Goal: Task Accomplishment & Management: Use online tool/utility

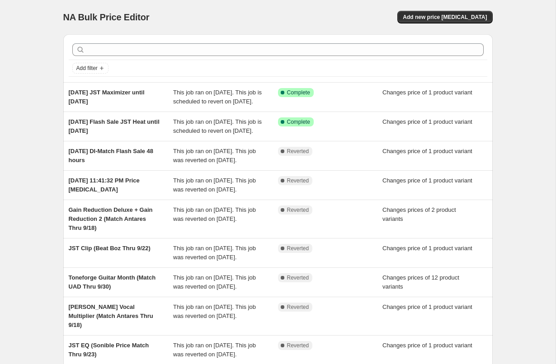
click at [519, 31] on div "NA Bulk Price Editor. This page is ready NA Bulk Price Editor Add new price [ME…" at bounding box center [278, 246] width 556 height 493
click at [452, 20] on span "Add new price change job" at bounding box center [445, 17] width 84 height 7
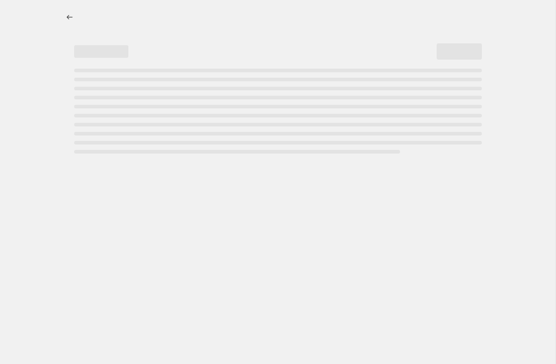
select select "percentage"
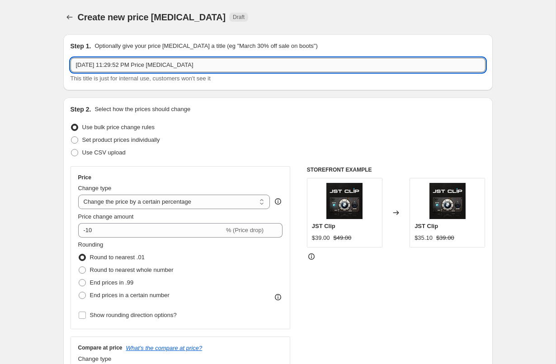
drag, startPoint x: 109, startPoint y: 66, endPoint x: 249, endPoint y: 66, distance: 140.6
click at [249, 66] on input "Oct 2, 2025, 11:29:52 PM Price change job" at bounding box center [278, 65] width 415 height 14
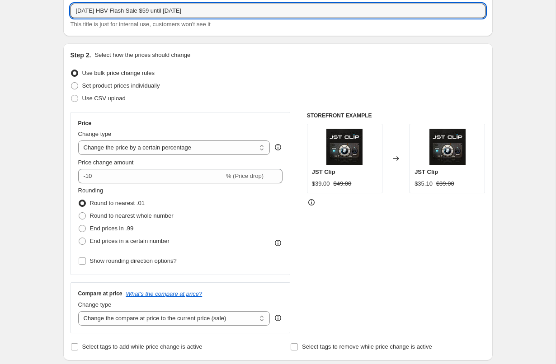
scroll to position [57, 0]
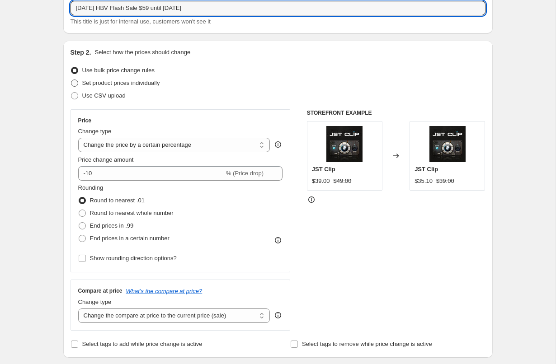
type input "Oct 2, 2025 HBV Flash Sale $59 until Oct 4"
click at [77, 82] on span at bounding box center [74, 83] width 7 height 7
click at [71, 80] on input "Set product prices individually" at bounding box center [71, 80] width 0 height 0
radio input "true"
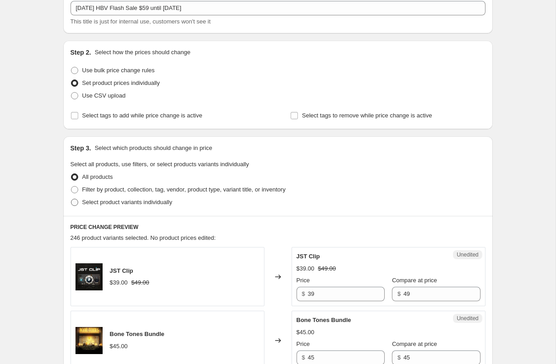
click at [75, 206] on span at bounding box center [74, 202] width 7 height 7
click at [71, 199] on input "Select product variants individually" at bounding box center [71, 199] width 0 height 0
radio input "true"
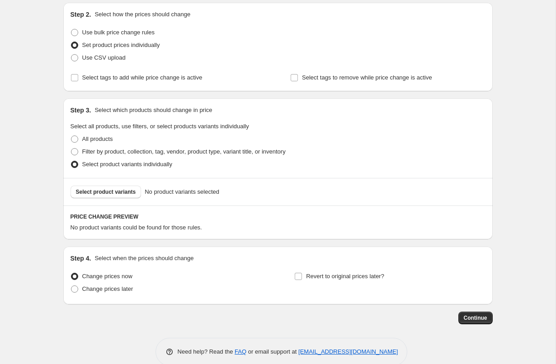
scroll to position [110, 0]
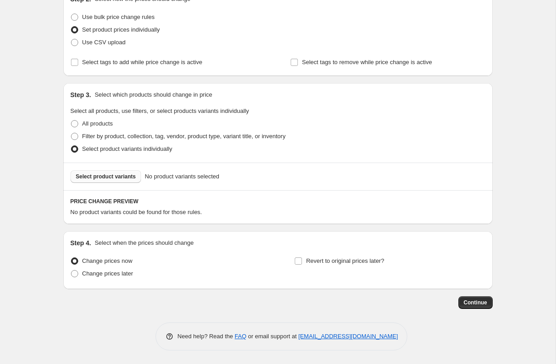
click at [116, 175] on span "Select product variants" at bounding box center [106, 176] width 60 height 7
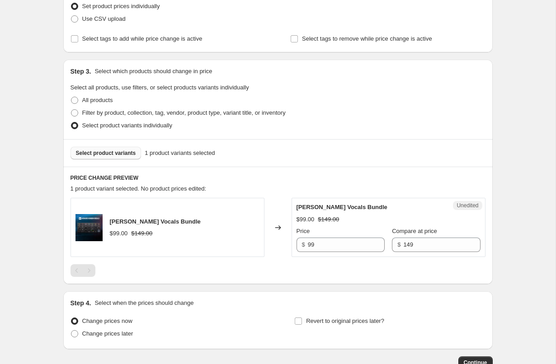
scroll to position [149, 0]
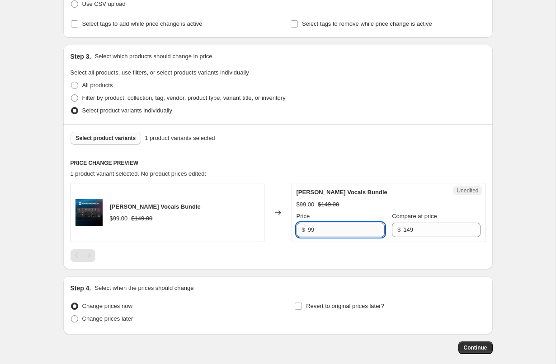
drag, startPoint x: 330, startPoint y: 231, endPoint x: 309, endPoint y: 231, distance: 20.8
click at [309, 231] on input "99" at bounding box center [346, 230] width 77 height 14
type input "59"
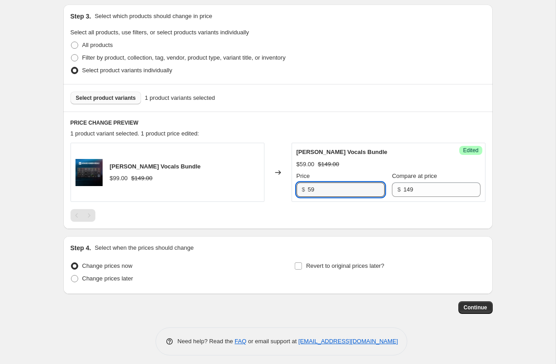
scroll to position [194, 0]
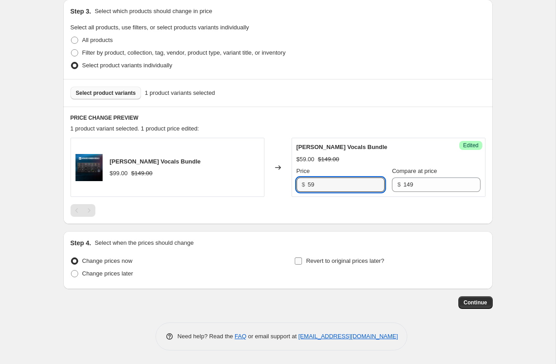
click at [298, 262] on input "Revert to original prices later?" at bounding box center [298, 261] width 7 height 7
checkbox input "true"
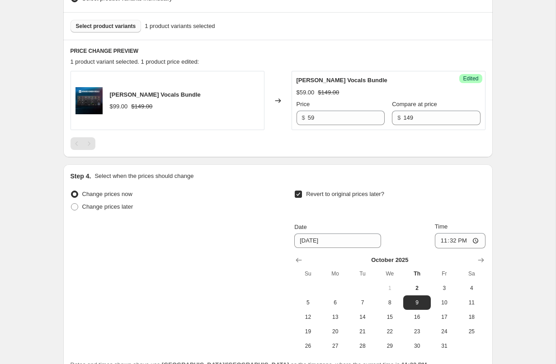
scroll to position [272, 0]
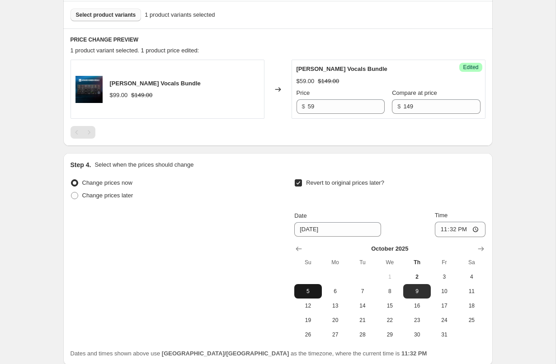
click at [311, 291] on span "5" at bounding box center [308, 291] width 20 height 7
type input "10/5/2025"
click at [441, 230] on input "23:32" at bounding box center [460, 229] width 51 height 15
type input "12:00"
click at [447, 171] on div "Step 4. Select when the prices should change Change prices now Change prices la…" at bounding box center [278, 259] width 415 height 198
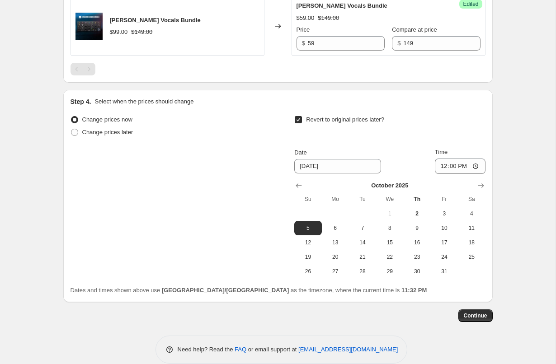
scroll to position [336, 0]
click at [478, 316] on span "Continue" at bounding box center [476, 315] width 24 height 7
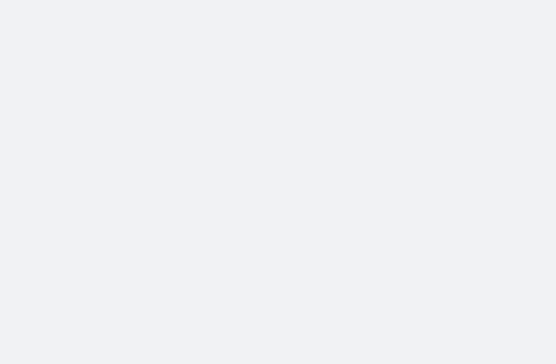
select select "percentage"
